Goal: Information Seeking & Learning: Learn about a topic

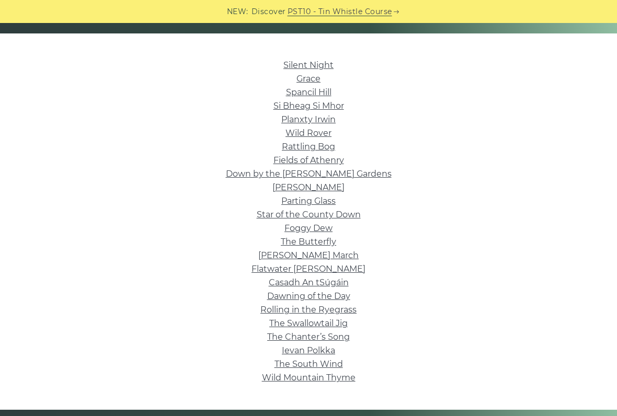
scroll to position [242, 0]
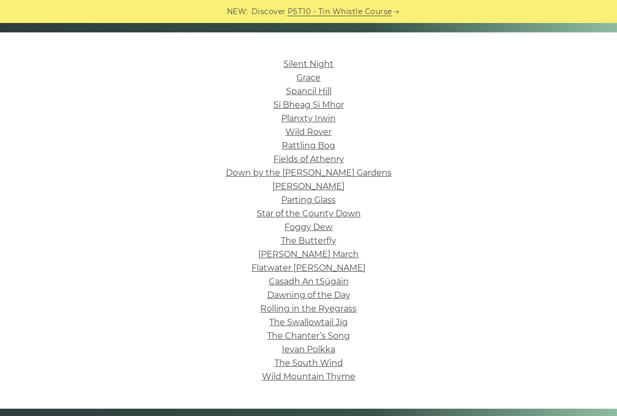
click at [314, 64] on link "Silent Night" at bounding box center [308, 64] width 50 height 10
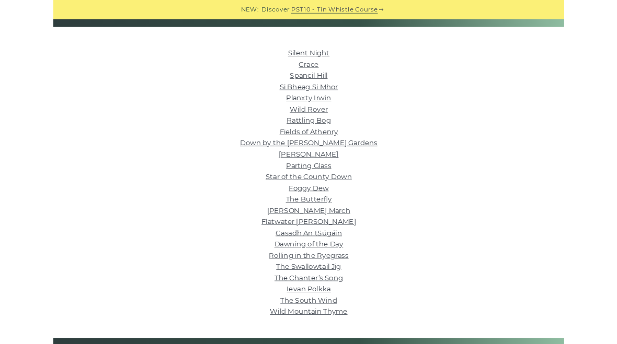
scroll to position [271, 0]
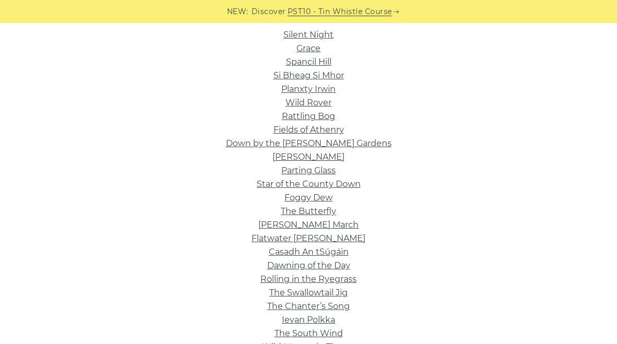
click at [321, 35] on link "Silent Night" at bounding box center [308, 35] width 50 height 10
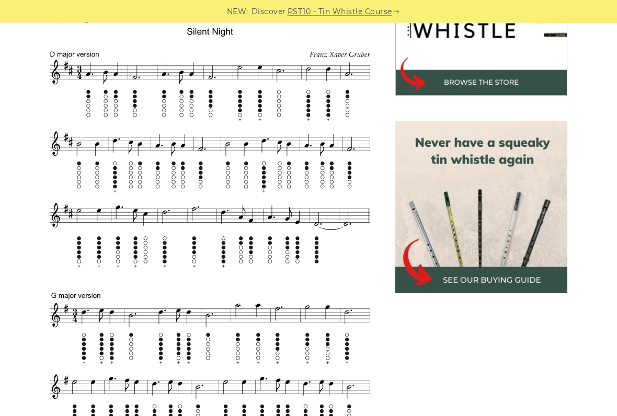
scroll to position [376, 0]
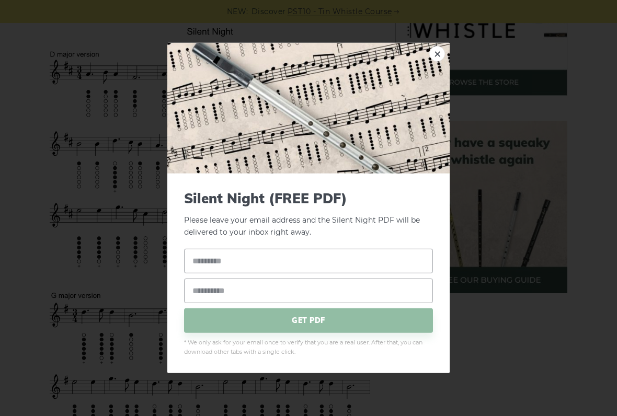
click at [443, 51] on link "×" at bounding box center [437, 54] width 16 height 16
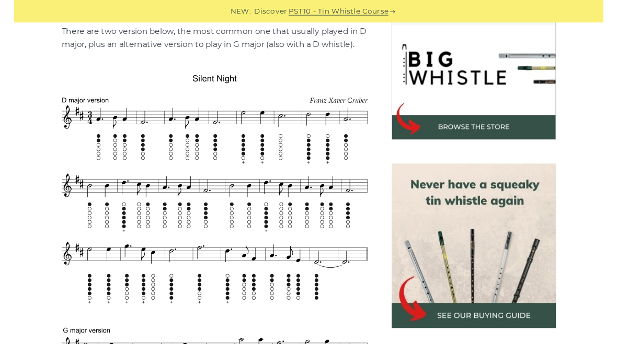
scroll to position [325, 0]
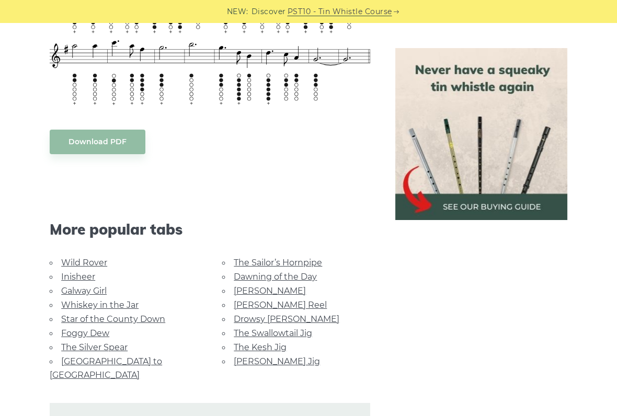
scroll to position [780, 0]
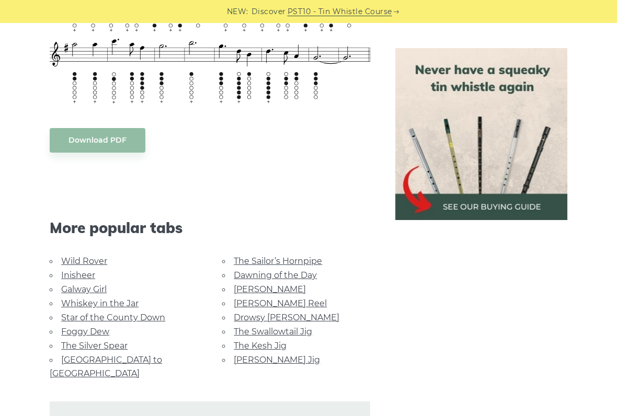
click at [118, 144] on body "NEW: Discover PST10 - Tin Whistle Course Lessons Fingering Charts Tabs & Notes …" at bounding box center [308, 160] width 617 height 1880
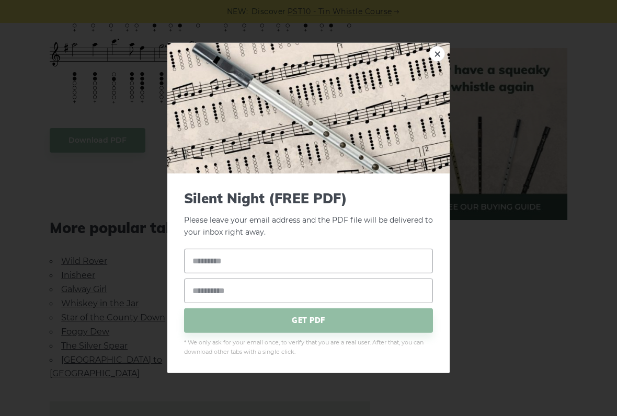
click at [530, 274] on div "× Silent Night (FREE PDF) Please leave your email address and the PDF file will…" at bounding box center [308, 208] width 617 height 416
click at [435, 59] on link "×" at bounding box center [437, 54] width 16 height 16
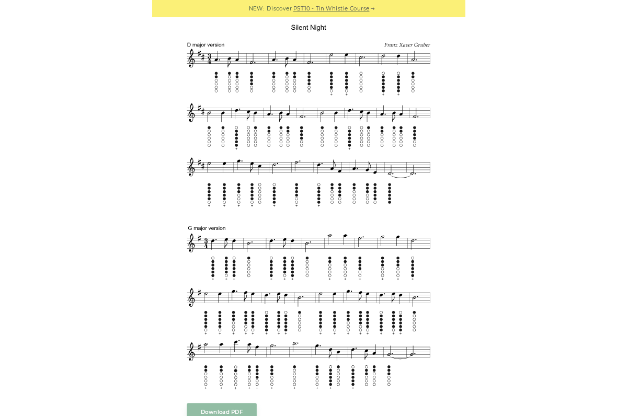
scroll to position [312, 0]
